Goal: Book appointment/travel/reservation

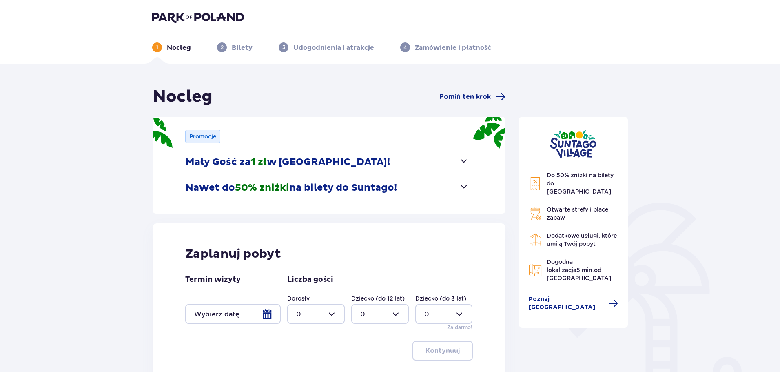
click at [463, 163] on span "button" at bounding box center [464, 161] width 10 height 10
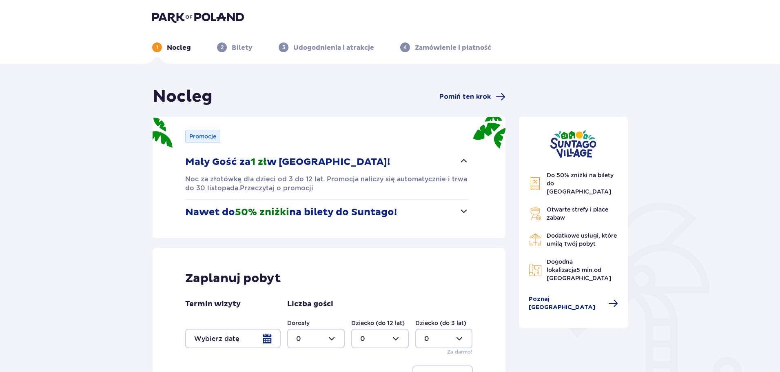
click at [463, 163] on span "button" at bounding box center [464, 161] width 10 height 10
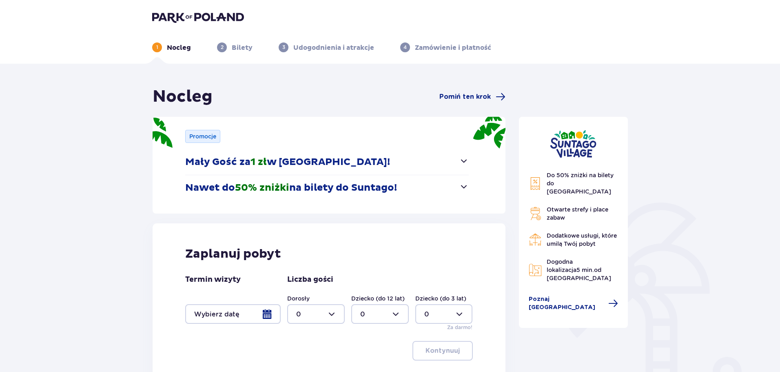
click at [459, 188] on span "button" at bounding box center [464, 187] width 10 height 10
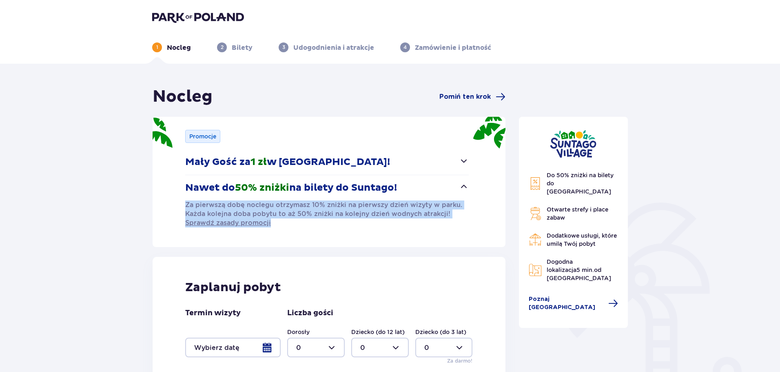
drag, startPoint x: 187, startPoint y: 202, endPoint x: 363, endPoint y: 224, distance: 178.2
click at [363, 224] on p "Za pierwszą dobę noclegu otrzymasz 10% zniżki na pierwszy dzień wizyty w parku.…" at bounding box center [327, 213] width 284 height 27
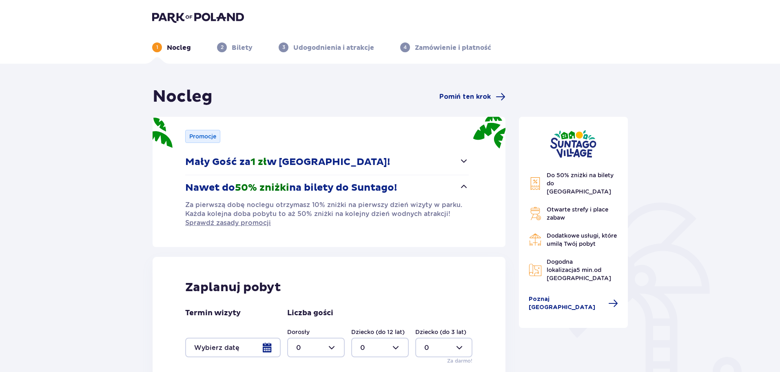
click at [363, 225] on p "Za pierwszą dobę noclegu otrzymasz 10% zniżki na pierwszy dzień wizyty w parku.…" at bounding box center [327, 213] width 284 height 27
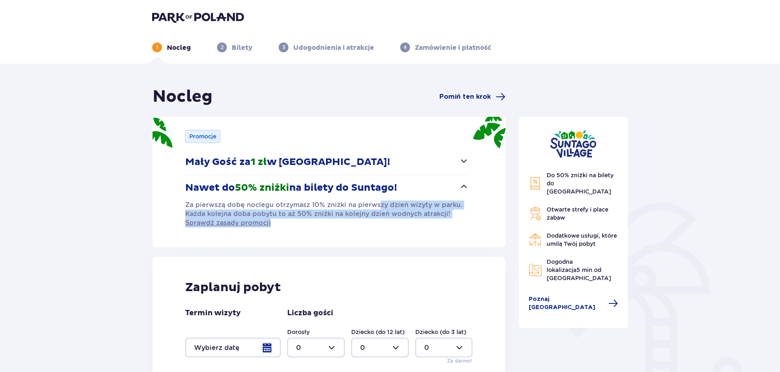
drag, startPoint x: 377, startPoint y: 201, endPoint x: 380, endPoint y: 222, distance: 21.1
click at [380, 222] on p "Za pierwszą dobę noclegu otrzymasz 10% zniżki na pierwszy dzień wizyty w parku.…" at bounding box center [327, 213] width 284 height 27
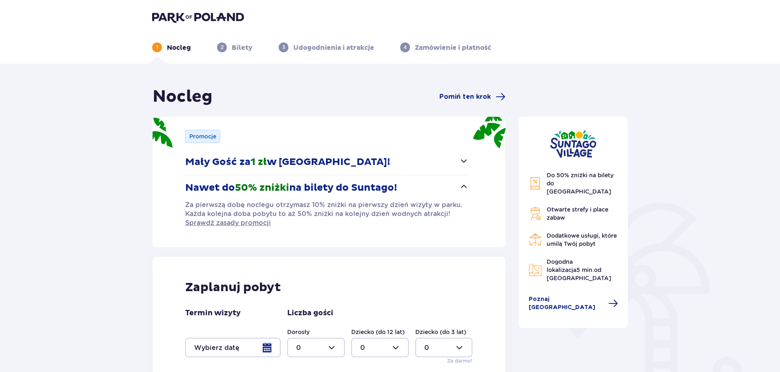
click at [380, 222] on p "Za pierwszą dobę noclegu otrzymasz 10% zniżki na pierwszy dzień wizyty w parku.…" at bounding box center [327, 213] width 284 height 27
click at [238, 222] on span "Sprawdź zasady promocji" at bounding box center [228, 222] width 86 height 9
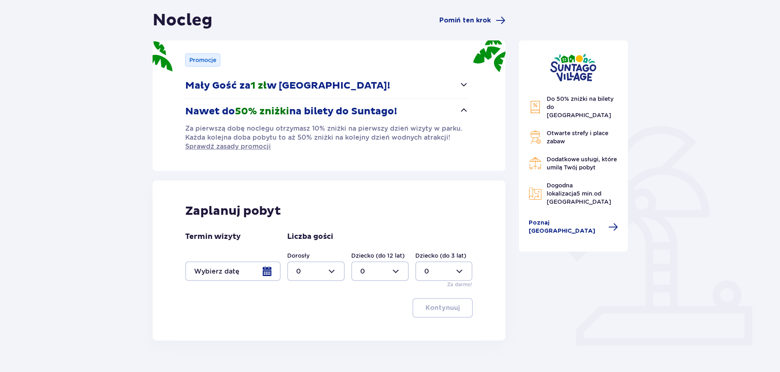
scroll to position [94, 0]
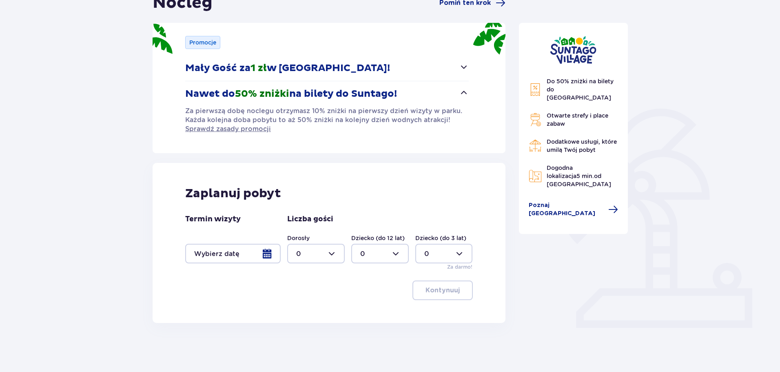
click at [271, 255] on div at bounding box center [233, 254] width 96 height 20
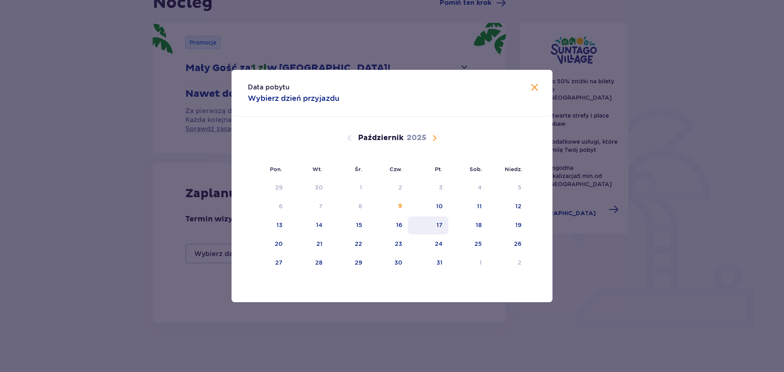
click at [438, 224] on div "17" at bounding box center [439, 225] width 6 height 8
click at [482, 227] on div "18" at bounding box center [468, 225] width 40 height 18
type input "[DATE] - [DATE]"
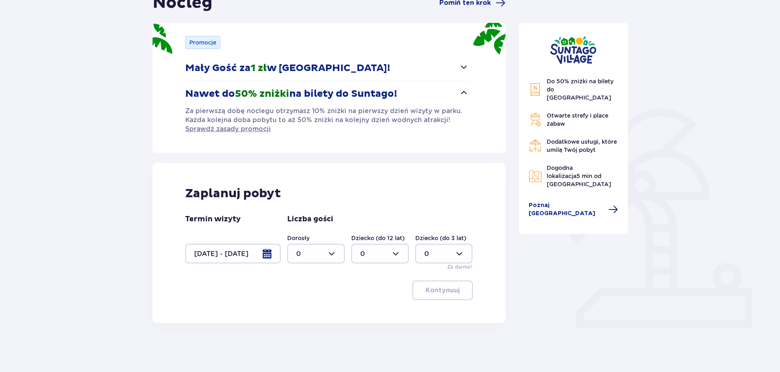
click at [329, 251] on div at bounding box center [316, 254] width 58 height 20
click at [297, 307] on span "2" at bounding box center [316, 312] width 56 height 17
type input "2"
click at [435, 291] on p "Kontynuuj" at bounding box center [443, 290] width 34 height 9
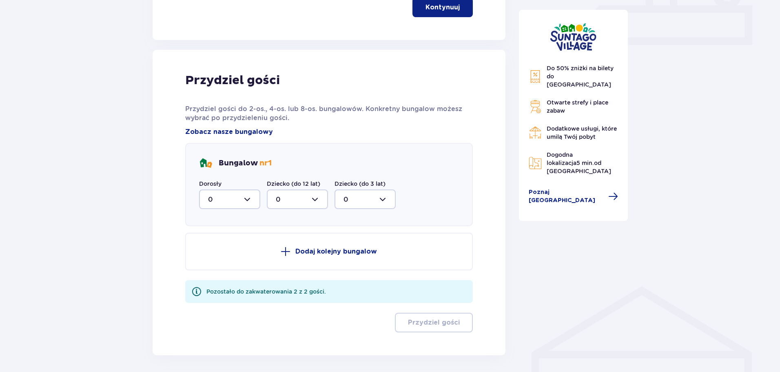
scroll to position [409, 0]
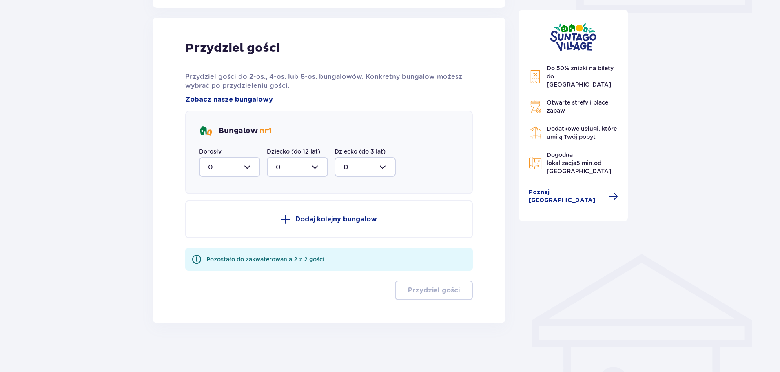
click at [235, 169] on div at bounding box center [229, 167] width 61 height 20
click at [224, 222] on div "2" at bounding box center [229, 226] width 43 height 9
type input "2"
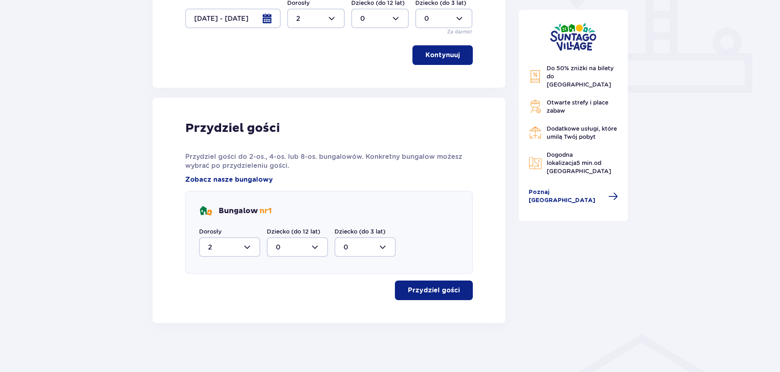
click at [434, 287] on p "Przydziel gości" at bounding box center [434, 290] width 52 height 9
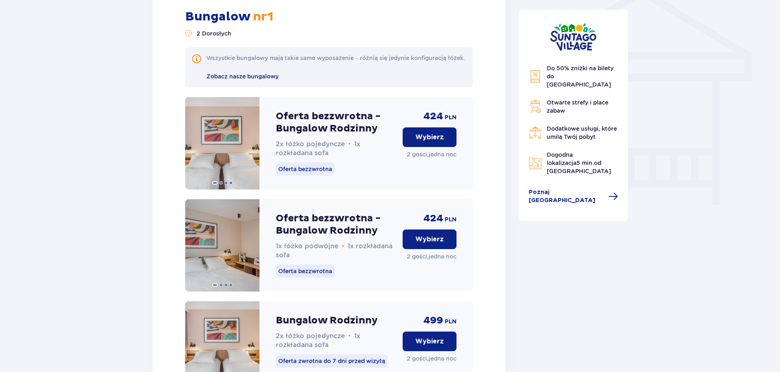
scroll to position [676, 0]
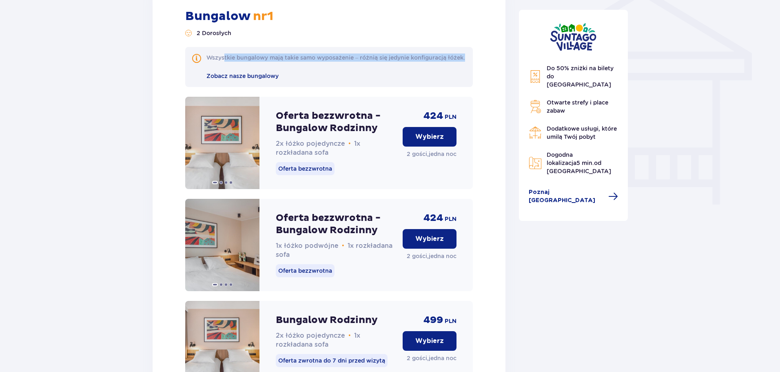
drag, startPoint x: 224, startPoint y: 59, endPoint x: 262, endPoint y: 73, distance: 40.0
click at [262, 73] on div "Wszystkie bungalowy mają takie samo wyposażenie – różnią się jedynie konfigurac…" at bounding box center [336, 66] width 259 height 27
drag, startPoint x: 260, startPoint y: 57, endPoint x: 286, endPoint y: 68, distance: 28.0
click at [286, 62] on div "Wszystkie bungalowy mają takie samo wyposażenie – różnią się jedynie konfigurac…" at bounding box center [336, 57] width 259 height 8
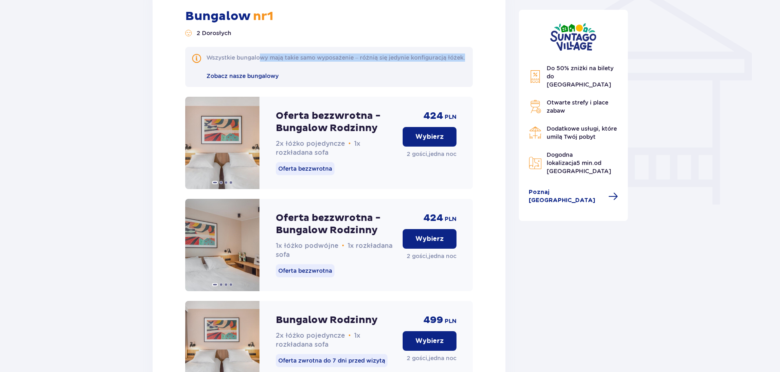
click at [286, 62] on div "Wszystkie bungalowy mają takie samo wyposażenie – różnią się jedynie konfigurac…" at bounding box center [336, 57] width 259 height 8
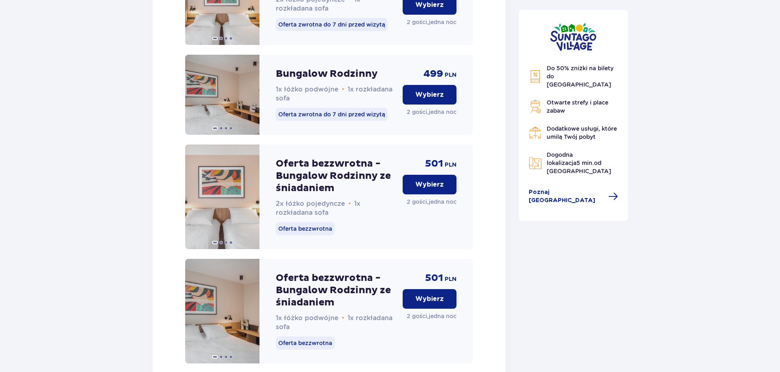
scroll to position [1011, 0]
drag, startPoint x: 277, startPoint y: 212, endPoint x: 336, endPoint y: 220, distance: 58.9
click at [336, 218] on p "2x łóżko pojedyncze • 1x rozkładana sofa" at bounding box center [336, 209] width 120 height 18
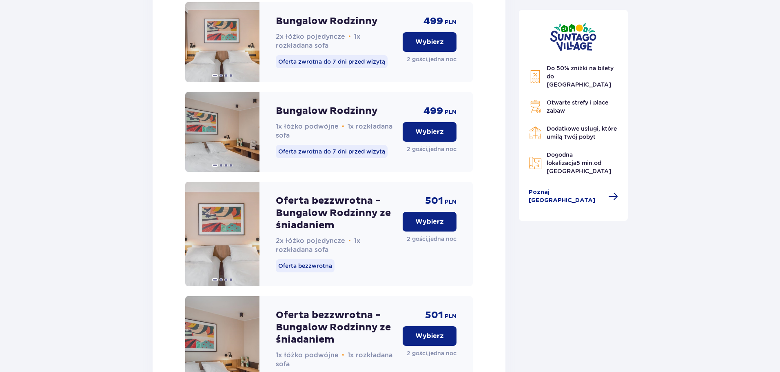
scroll to position [975, 0]
drag, startPoint x: 276, startPoint y: 233, endPoint x: 323, endPoint y: 243, distance: 47.9
click at [323, 243] on div "Oferta bezzwrotna - Bungalow Rodzinny ze śniadaniem 2x łóżko pojedyncze • 1x ro…" at bounding box center [336, 224] width 120 height 60
click at [420, 226] on p "Wybierz" at bounding box center [430, 221] width 29 height 9
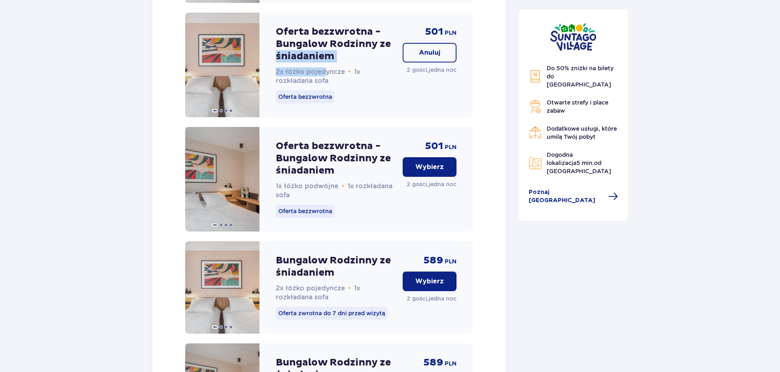
scroll to position [1143, 0]
click at [416, 172] on p "Wybierz" at bounding box center [430, 167] width 29 height 9
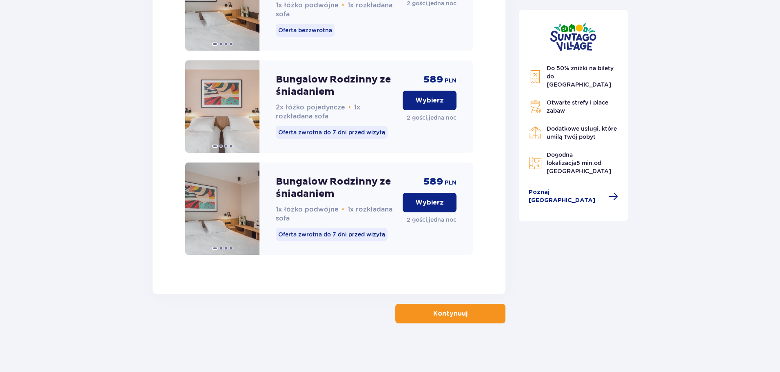
scroll to position [1333, 0]
click at [434, 312] on p "Kontynuuj" at bounding box center [450, 313] width 34 height 9
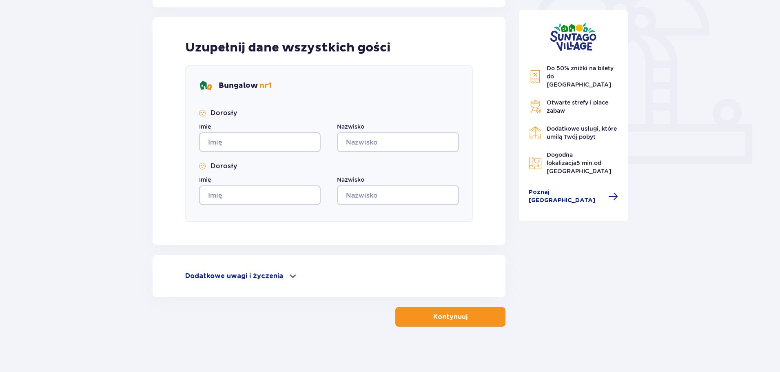
scroll to position [258, 0]
click at [277, 280] on p "Dodatkowe uwagi i życzenia" at bounding box center [234, 276] width 98 height 9
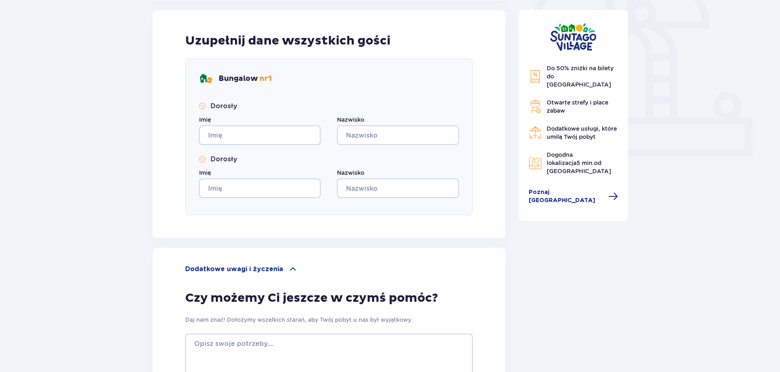
scroll to position [264, 0]
drag, startPoint x: 550, startPoint y: 64, endPoint x: 602, endPoint y: 80, distance: 54.4
click at [602, 80] on p "Do 50% zniżki na bilety do [GEOGRAPHIC_DATA]" at bounding box center [583, 76] width 72 height 24
drag, startPoint x: 555, startPoint y: 96, endPoint x: 603, endPoint y: 104, distance: 48.0
click at [603, 104] on p "Otwarte strefy i place zabaw" at bounding box center [583, 106] width 72 height 16
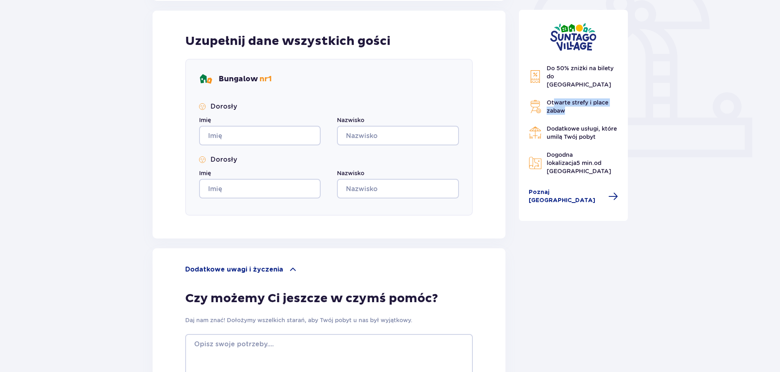
click at [603, 104] on p "Otwarte strefy i place zabaw" at bounding box center [583, 106] width 72 height 16
drag, startPoint x: 546, startPoint y: 121, endPoint x: 600, endPoint y: 133, distance: 55.3
click at [600, 133] on div "Do 50% zniżki na bilety do [GEOGRAPHIC_DATA] Otwarte strefy i place zabaw Dodat…" at bounding box center [574, 119] width 90 height 111
click at [609, 191] on span at bounding box center [614, 196] width 10 height 10
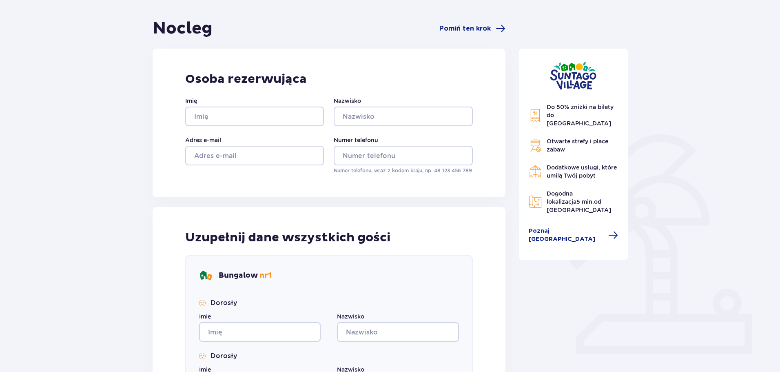
scroll to position [40, 0]
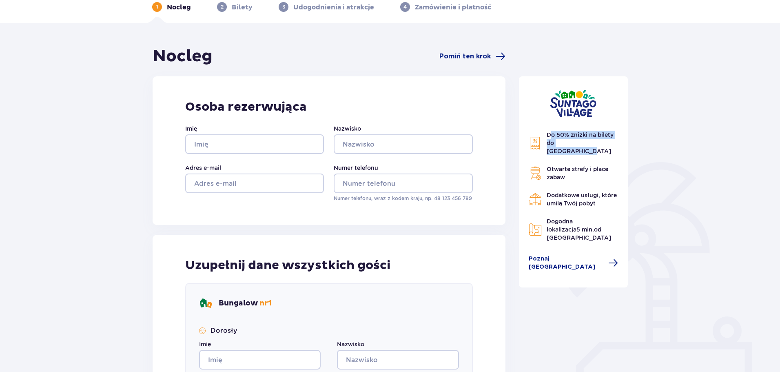
drag, startPoint x: 553, startPoint y: 133, endPoint x: 601, endPoint y: 140, distance: 49.1
click at [601, 140] on p "Do 50% zniżki na bilety do [GEOGRAPHIC_DATA]" at bounding box center [583, 143] width 72 height 24
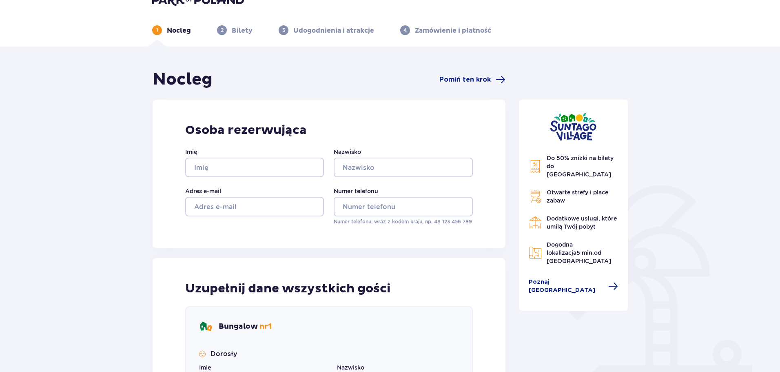
scroll to position [0, 0]
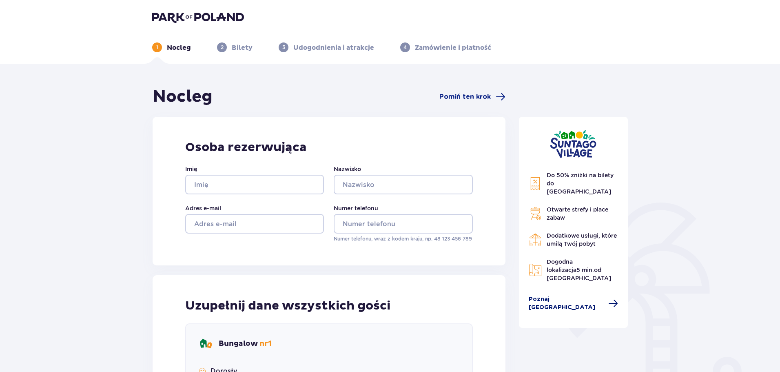
click at [581, 295] on span "Poznaj [GEOGRAPHIC_DATA]" at bounding box center [566, 303] width 75 height 16
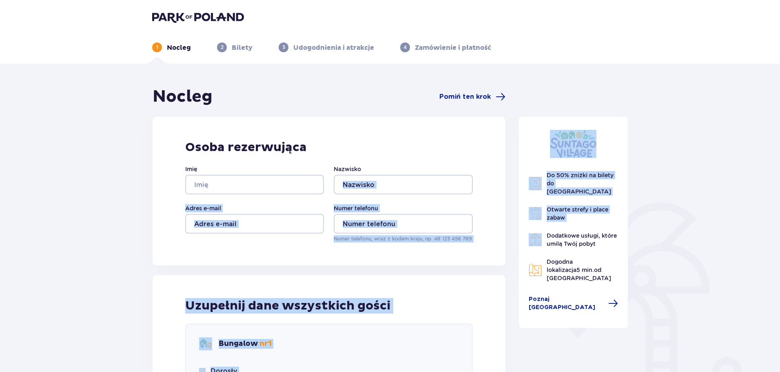
drag, startPoint x: 407, startPoint y: 162, endPoint x: 546, endPoint y: 246, distance: 162.1
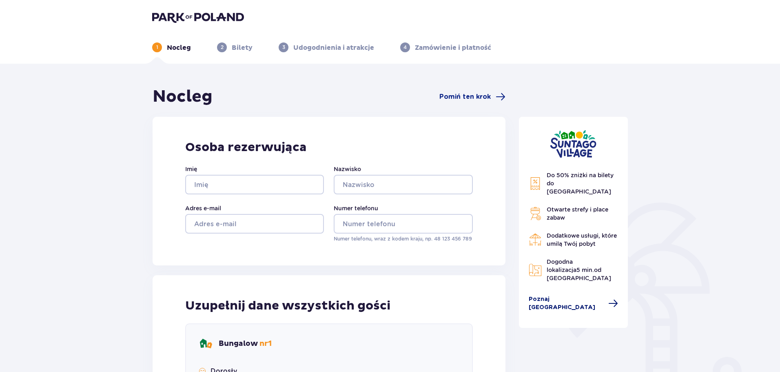
click at [609, 298] on span at bounding box center [614, 303] width 10 height 10
click at [584, 295] on span "Poznaj [GEOGRAPHIC_DATA]" at bounding box center [566, 303] width 75 height 16
drag, startPoint x: 572, startPoint y: 282, endPoint x: 607, endPoint y: 284, distance: 35.6
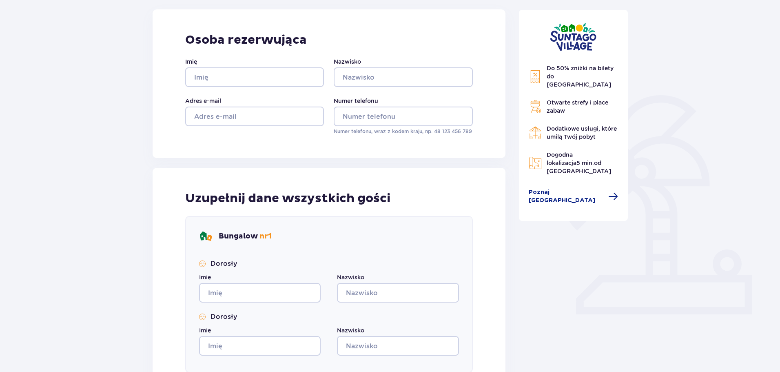
scroll to position [108, 0]
click at [262, 235] on span "nr 1" at bounding box center [266, 235] width 12 height 9
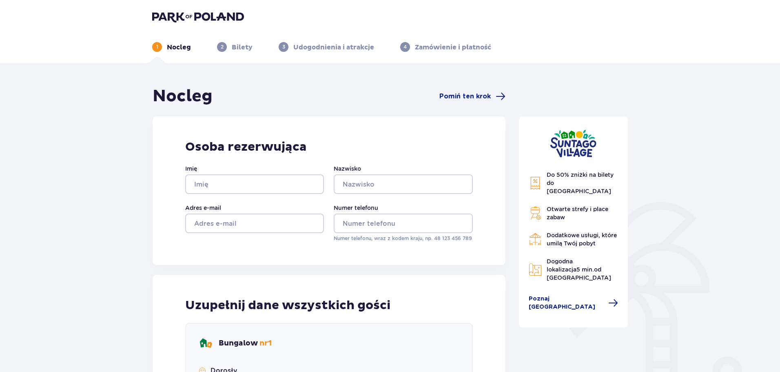
scroll to position [0, 0]
